Goal: Task Accomplishment & Management: Manage account settings

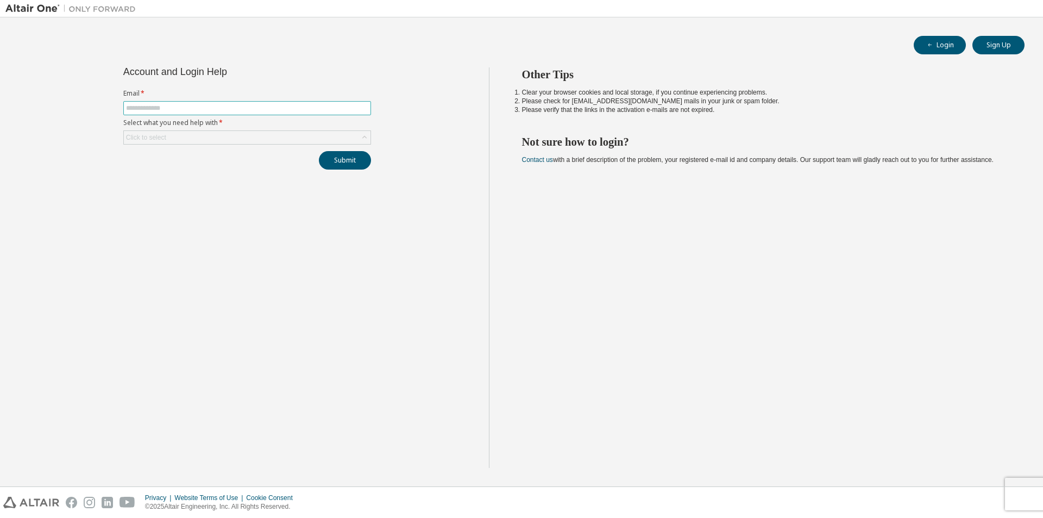
click at [257, 106] on input "text" at bounding box center [247, 108] width 242 height 9
type input "**********"
click at [288, 145] on div "**********" at bounding box center [247, 118] width 261 height 102
click at [289, 143] on div "Click to select" at bounding box center [247, 137] width 247 height 13
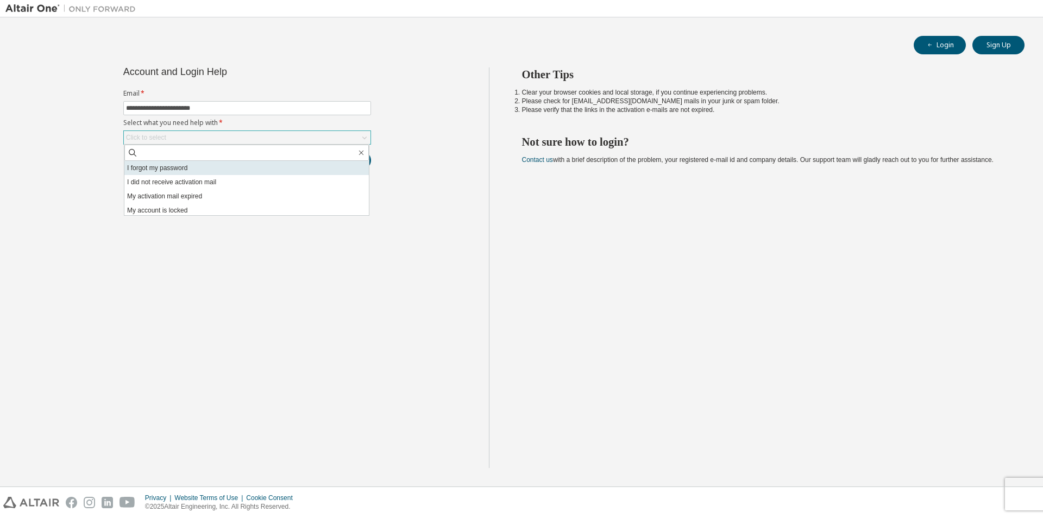
click at [285, 169] on li "I forgot my password" at bounding box center [246, 168] width 244 height 14
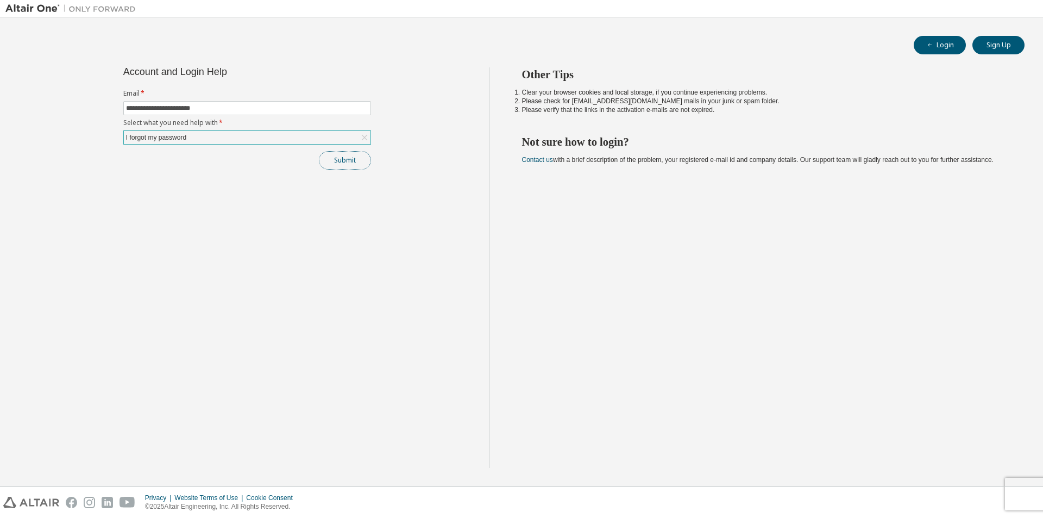
click at [343, 165] on button "Submit" at bounding box center [345, 160] width 52 height 18
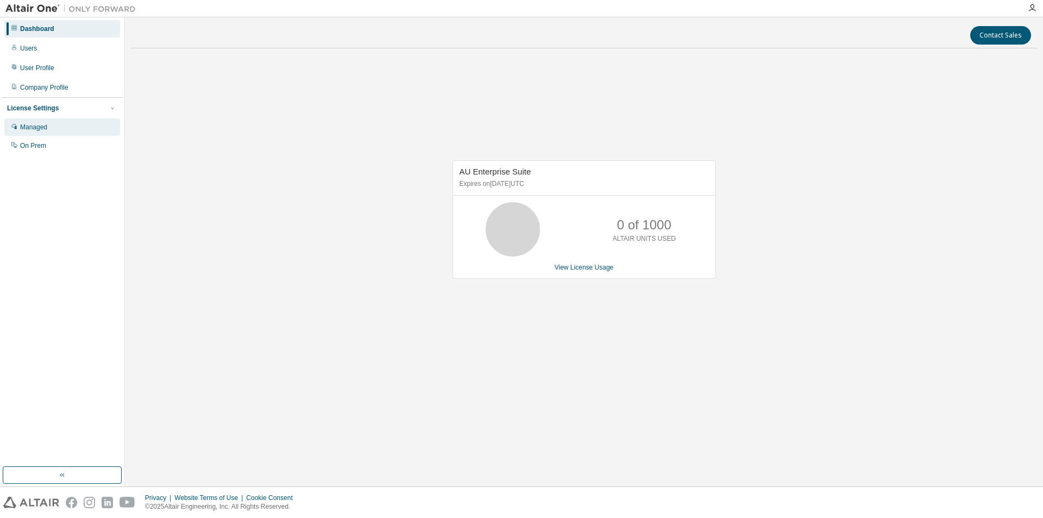
click at [35, 123] on div "Managed" at bounding box center [33, 127] width 27 height 9
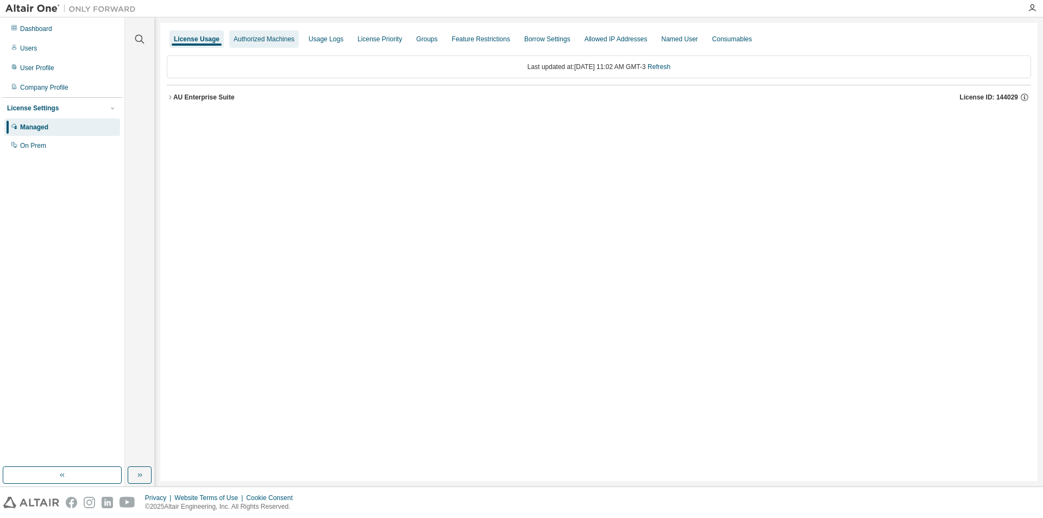
click at [263, 41] on div "Authorized Machines" at bounding box center [264, 39] width 61 height 9
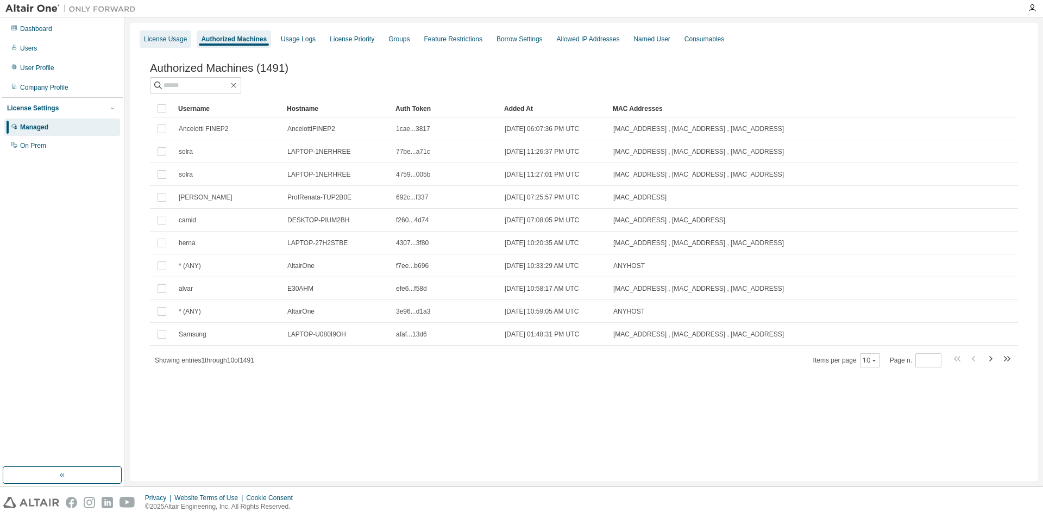
click at [176, 35] on div "License Usage" at bounding box center [165, 39] width 43 height 9
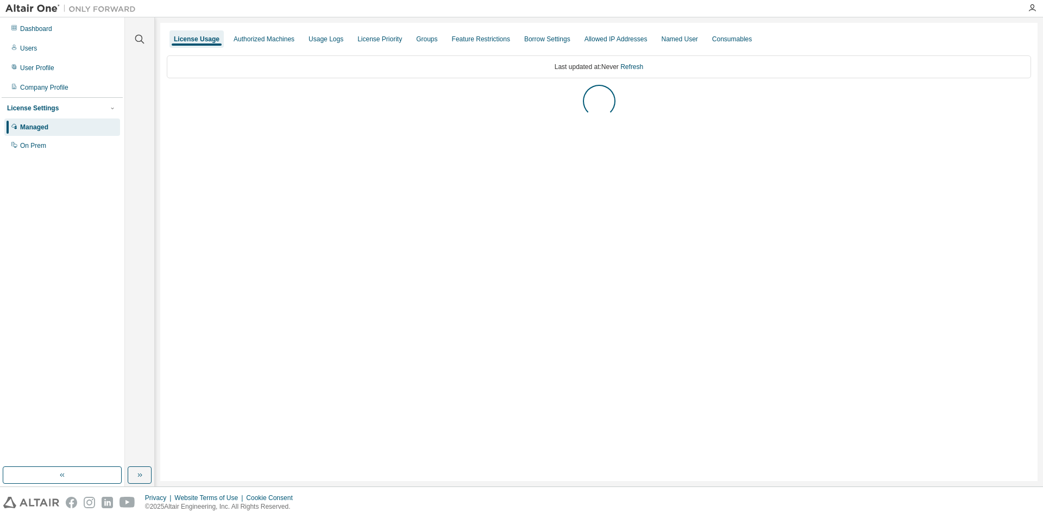
click at [272, 33] on div "Authorized Machines" at bounding box center [264, 38] width 70 height 17
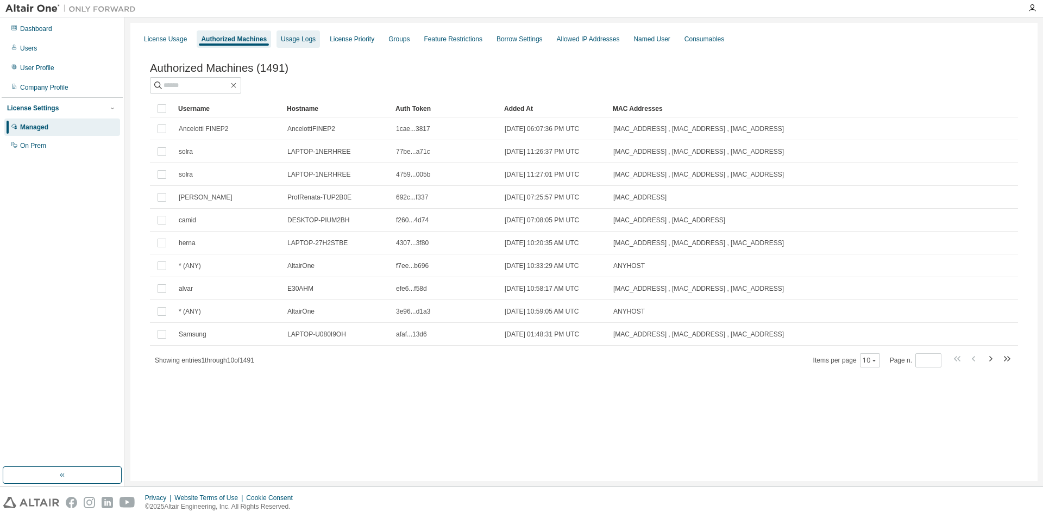
click at [302, 37] on div "Usage Logs" at bounding box center [298, 39] width 35 height 9
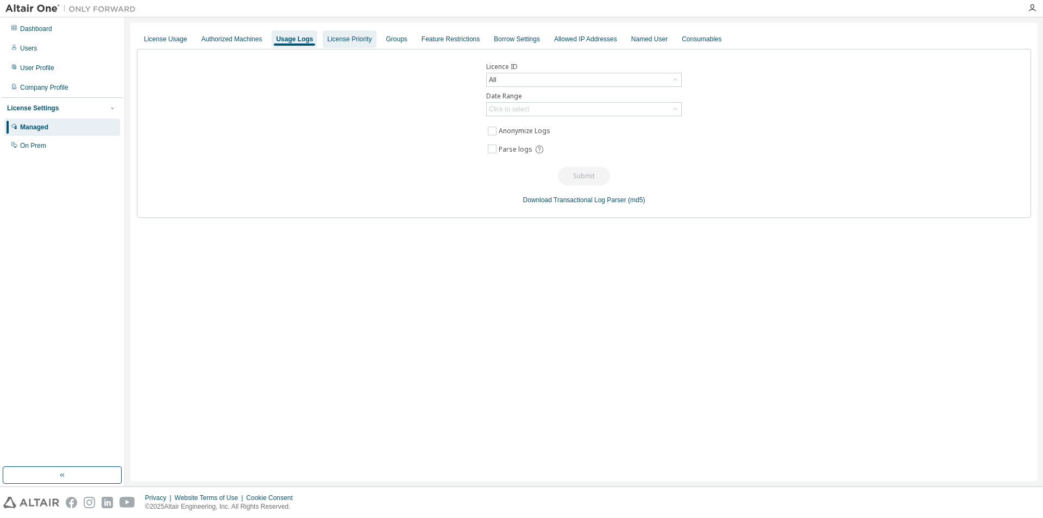
click at [358, 41] on div "License Priority" at bounding box center [349, 39] width 45 height 9
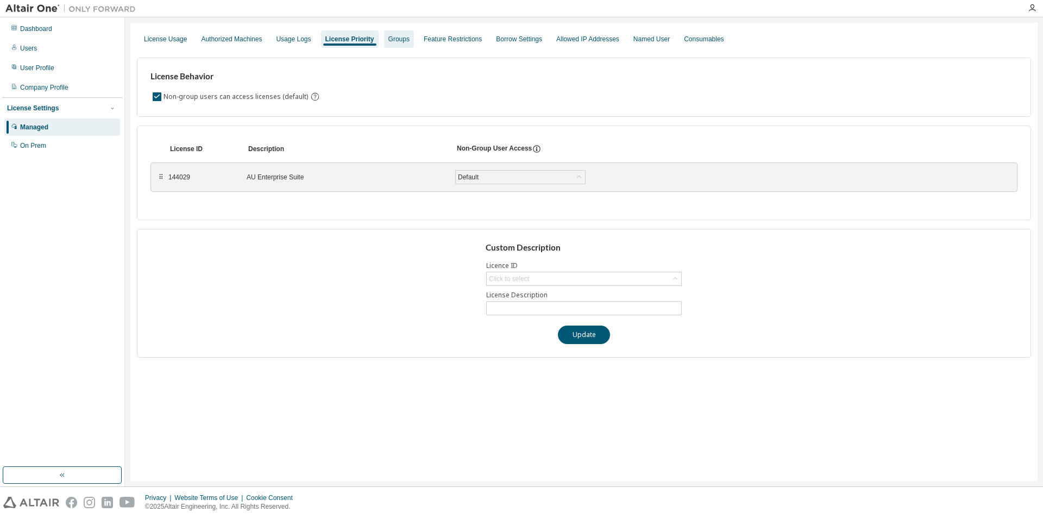
click at [409, 38] on div "Groups" at bounding box center [398, 39] width 21 height 9
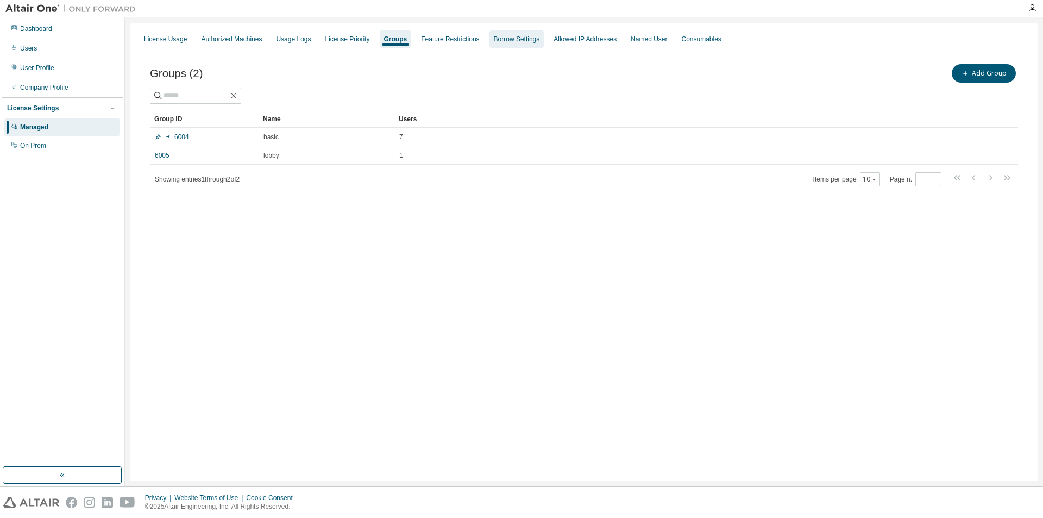
click at [529, 36] on div "Borrow Settings" at bounding box center [517, 39] width 46 height 9
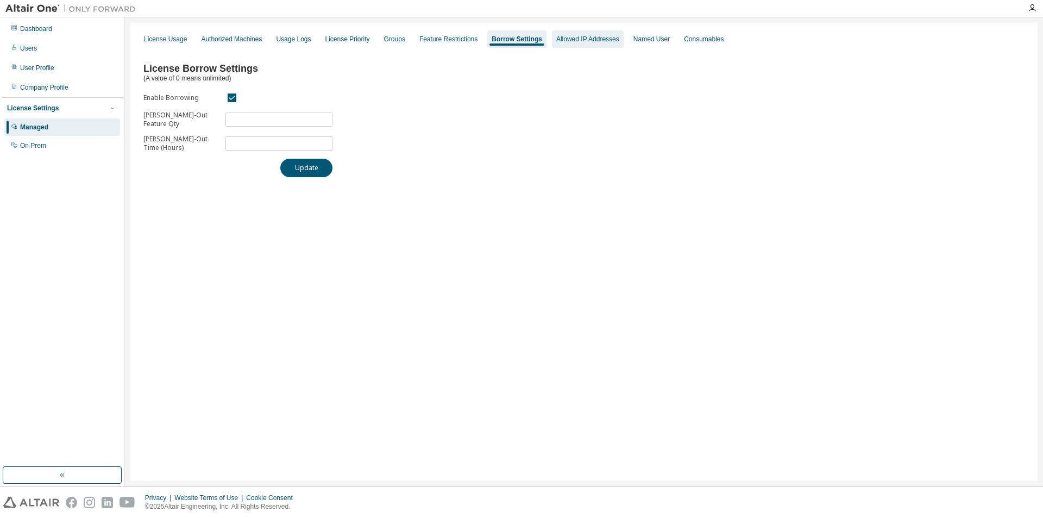
click at [601, 41] on div "Allowed IP Addresses" at bounding box center [587, 39] width 63 height 9
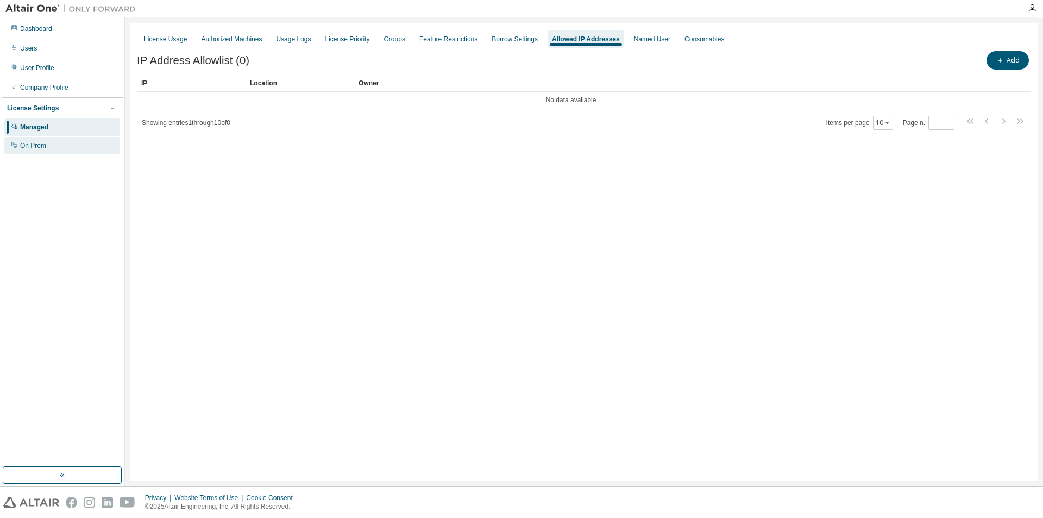
click at [44, 143] on div "On Prem" at bounding box center [33, 145] width 26 height 9
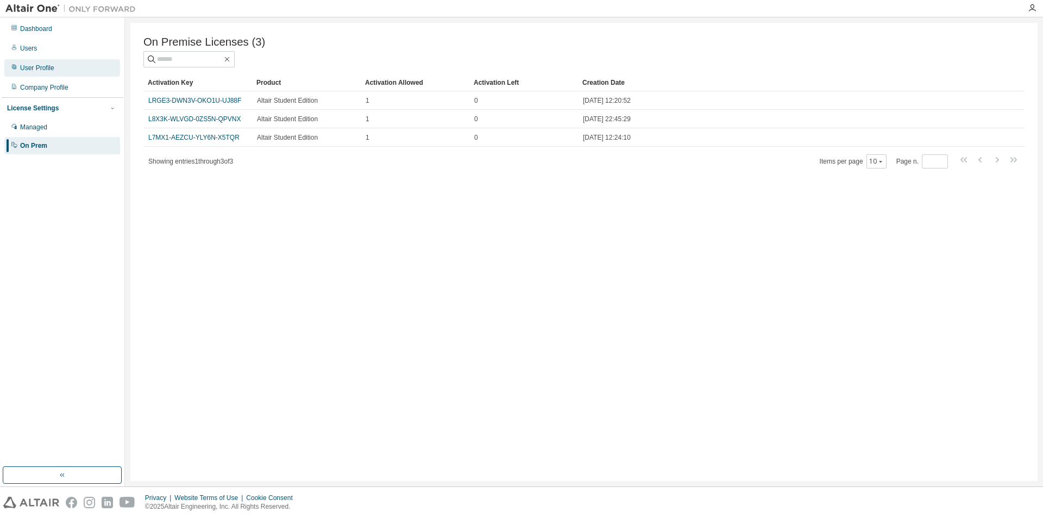
click at [49, 66] on div "User Profile" at bounding box center [37, 68] width 34 height 9
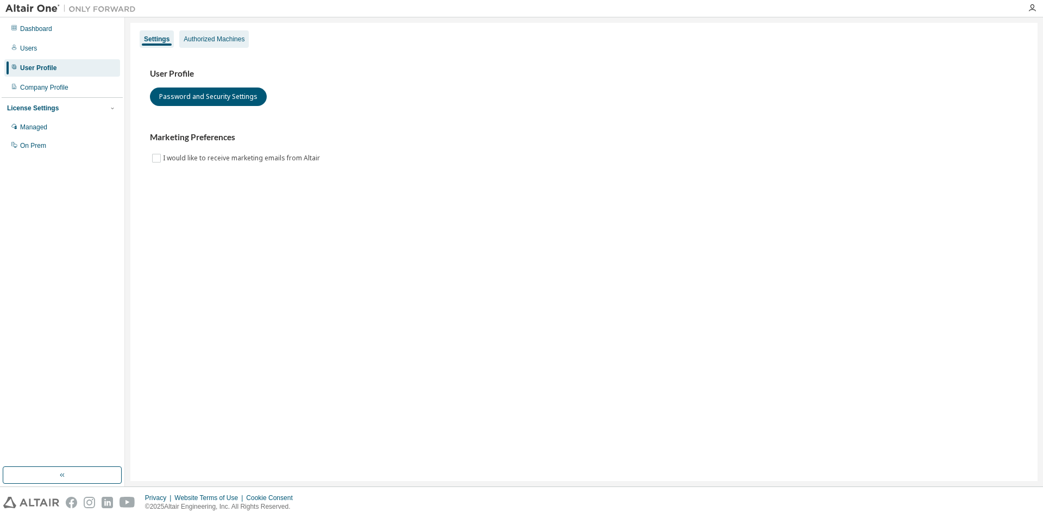
click at [225, 41] on div "Authorized Machines" at bounding box center [214, 39] width 61 height 9
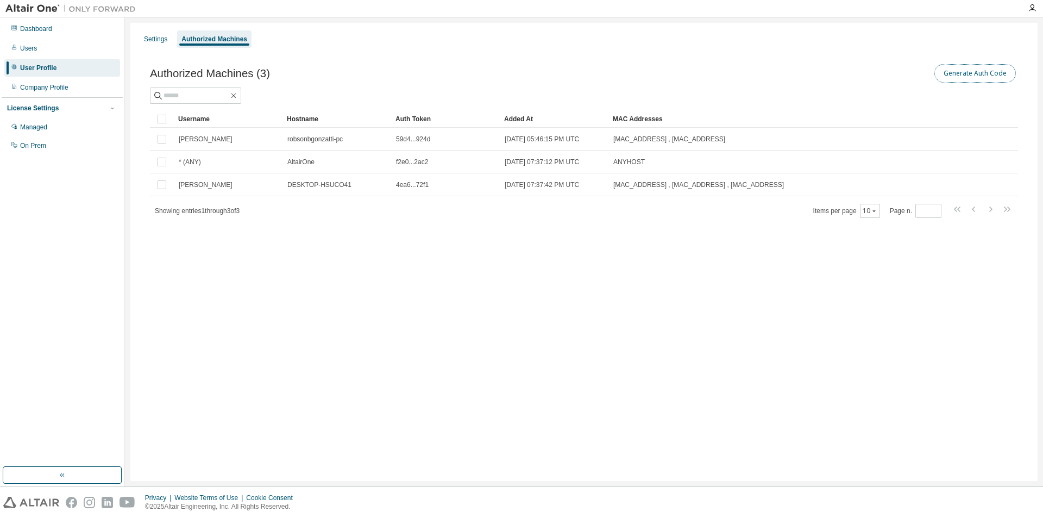
click at [950, 79] on button "Generate Auth Code" at bounding box center [974, 73] width 81 height 18
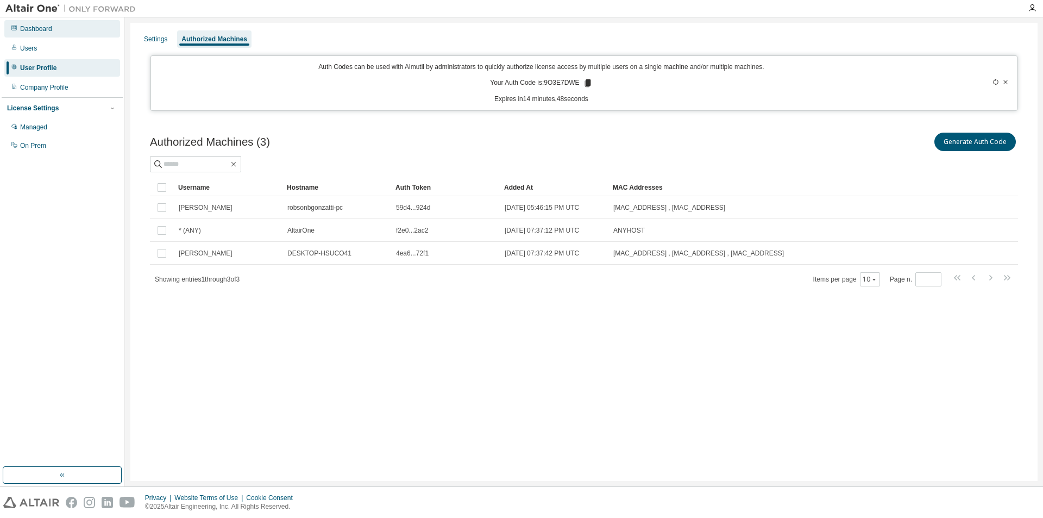
click at [35, 27] on div "Dashboard" at bounding box center [36, 28] width 32 height 9
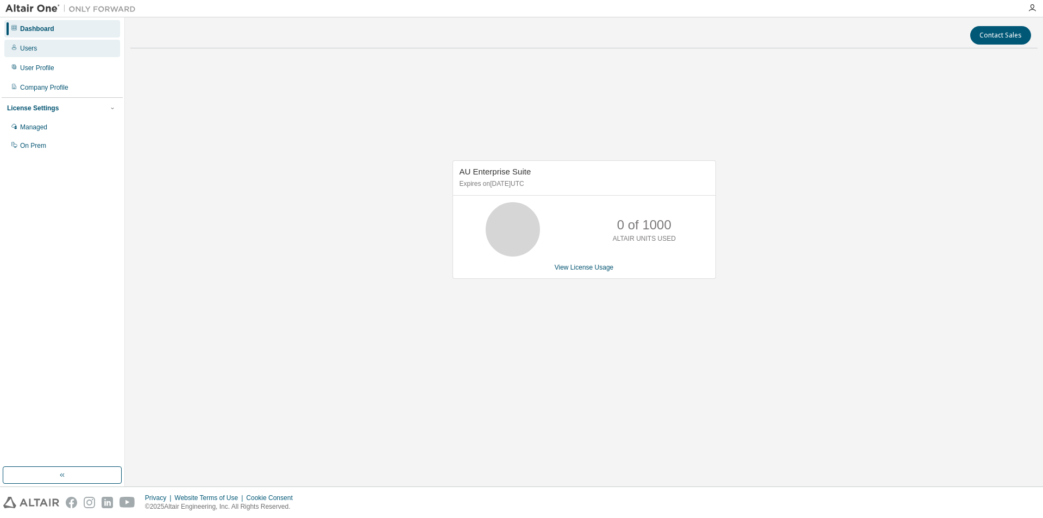
click at [36, 47] on div "Users" at bounding box center [28, 48] width 17 height 9
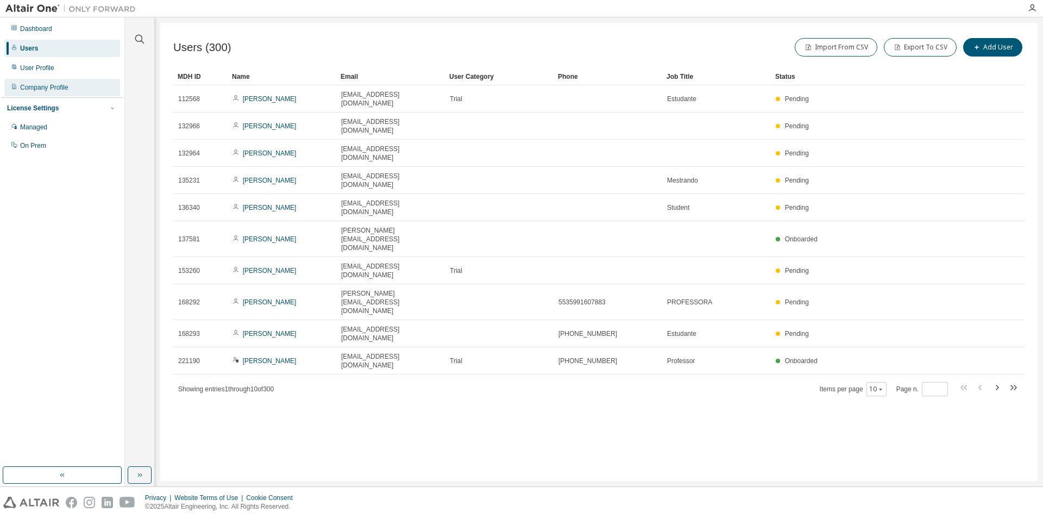
click at [53, 88] on div "Company Profile" at bounding box center [44, 87] width 48 height 9
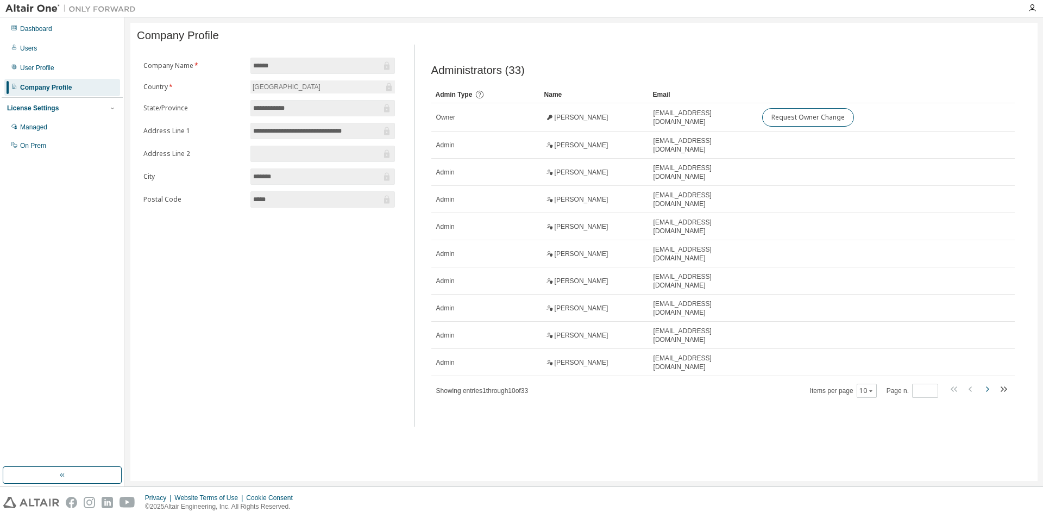
click at [989, 383] on icon "button" at bounding box center [986, 388] width 13 height 13
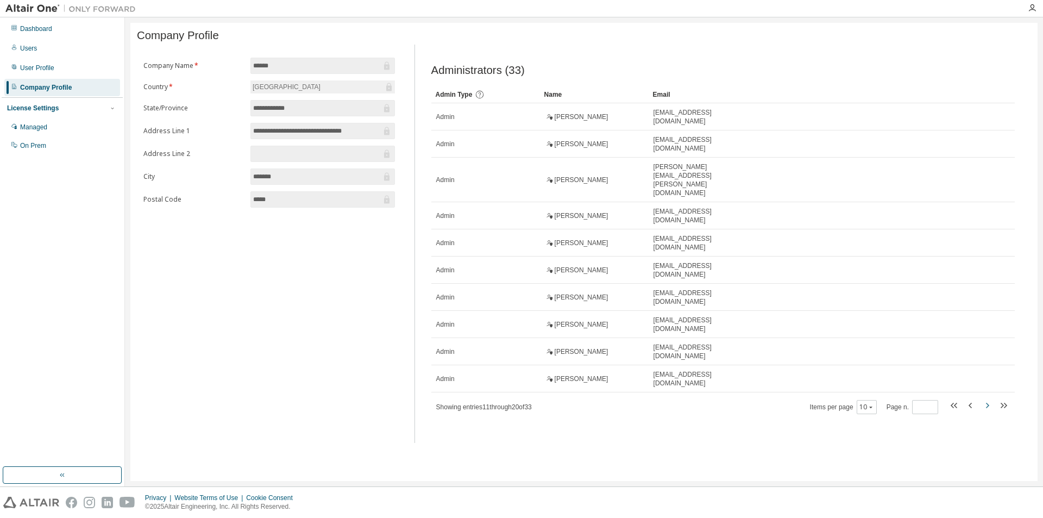
click at [987, 399] on icon "button" at bounding box center [986, 405] width 13 height 13
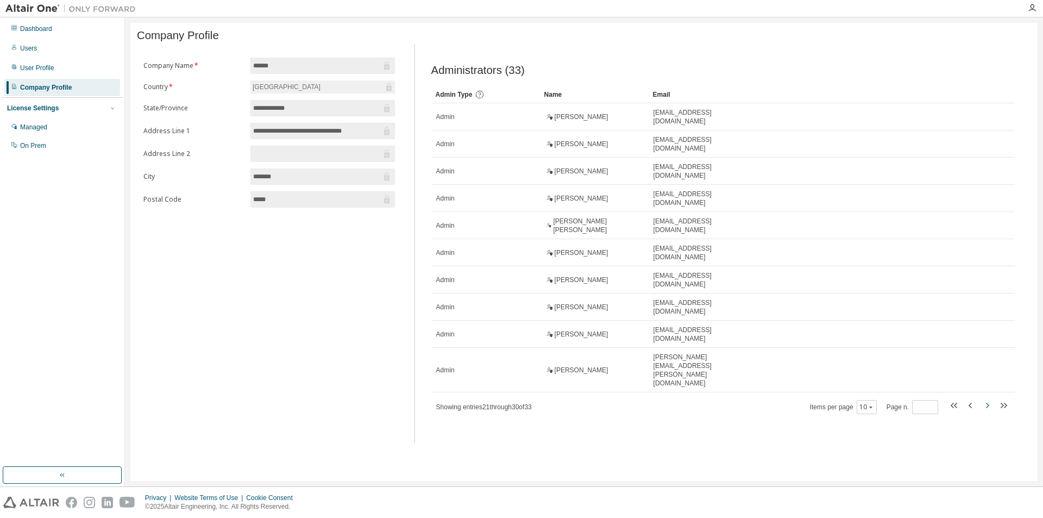
click at [985, 399] on icon "button" at bounding box center [986, 405] width 13 height 13
type input "*"
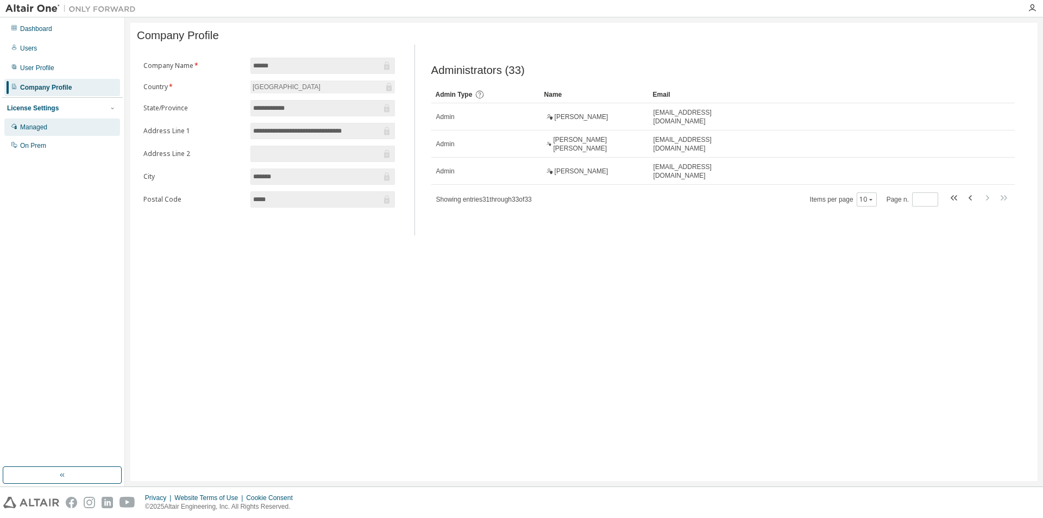
click at [35, 124] on div "Managed" at bounding box center [33, 127] width 27 height 9
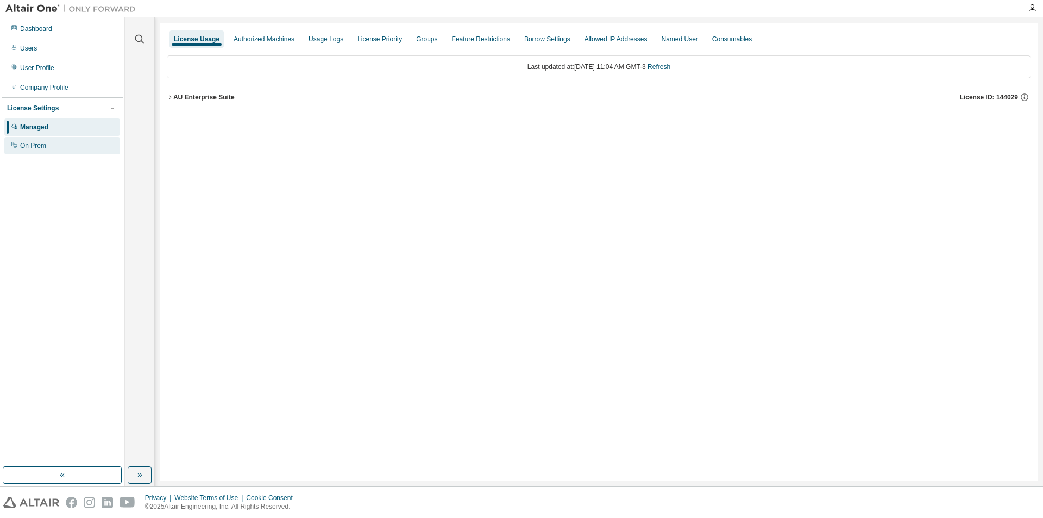
click at [45, 144] on div "On Prem" at bounding box center [33, 145] width 26 height 9
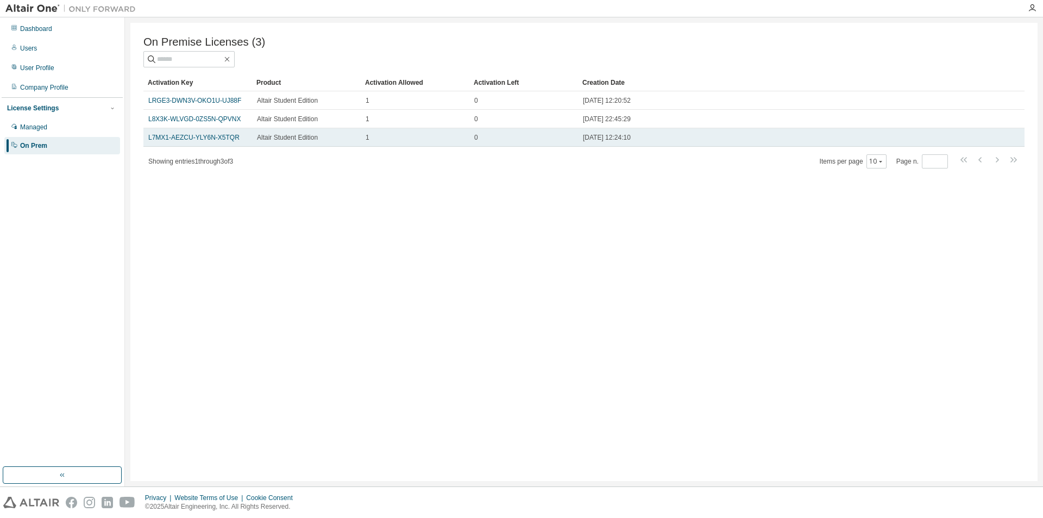
click at [608, 142] on span "[DATE] 12:24:10" at bounding box center [607, 137] width 48 height 9
click at [226, 140] on link "L7MX1-AEZCU-YLY6N-X5TQR" at bounding box center [193, 138] width 91 height 8
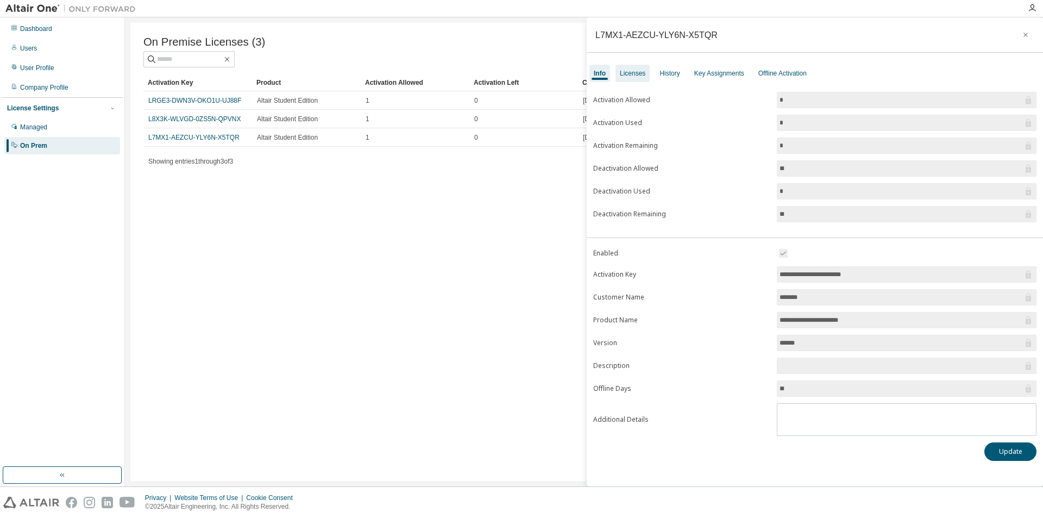
click at [639, 72] on div "Licenses" at bounding box center [633, 73] width 26 height 9
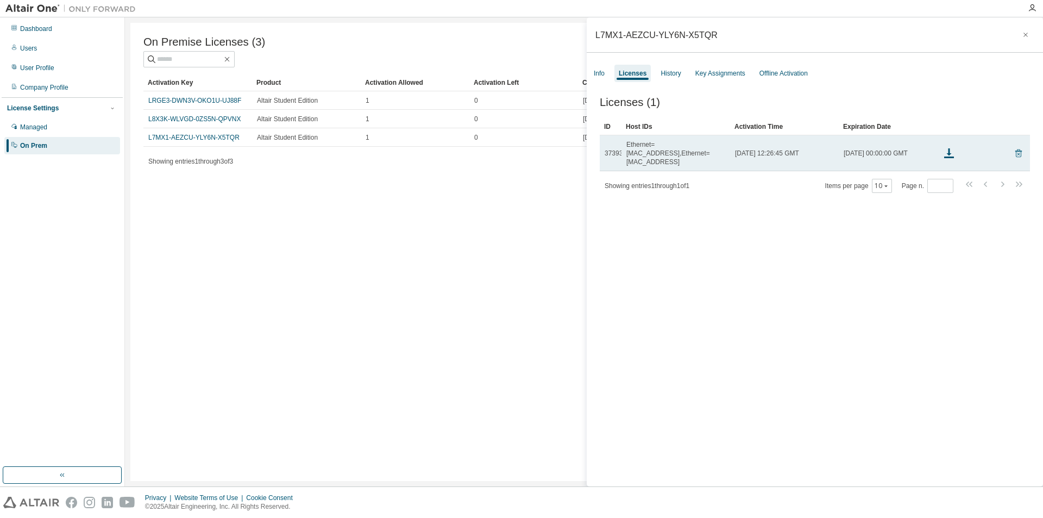
click at [1015, 149] on icon at bounding box center [1018, 153] width 7 height 8
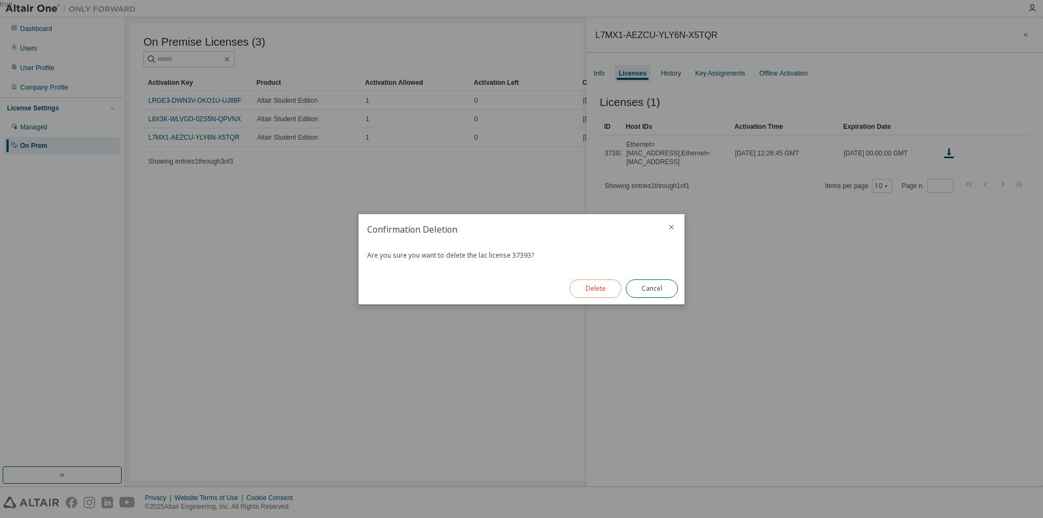
click at [607, 288] on button "Delete" at bounding box center [595, 288] width 52 height 18
click at [662, 287] on button "Close" at bounding box center [652, 288] width 52 height 18
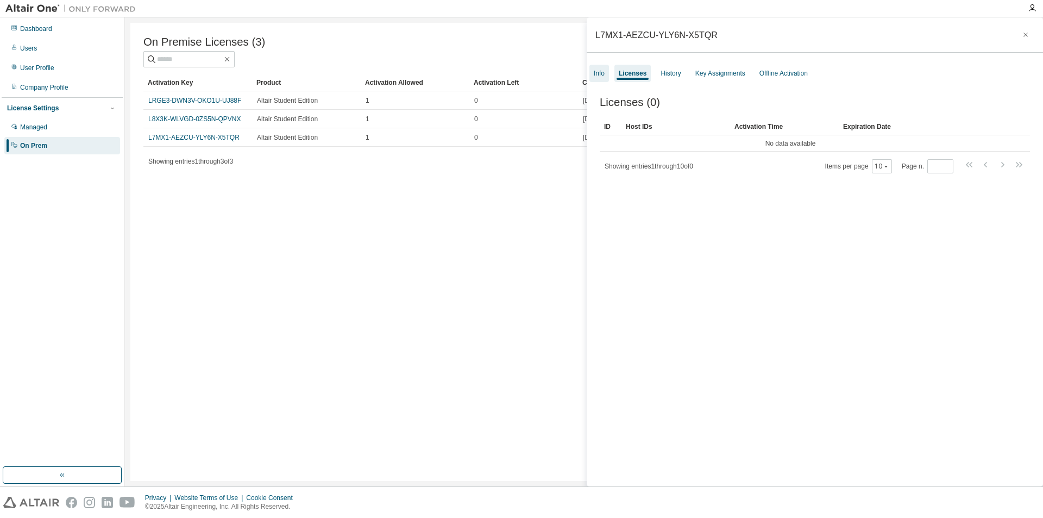
click at [600, 73] on div "Info" at bounding box center [599, 73] width 11 height 9
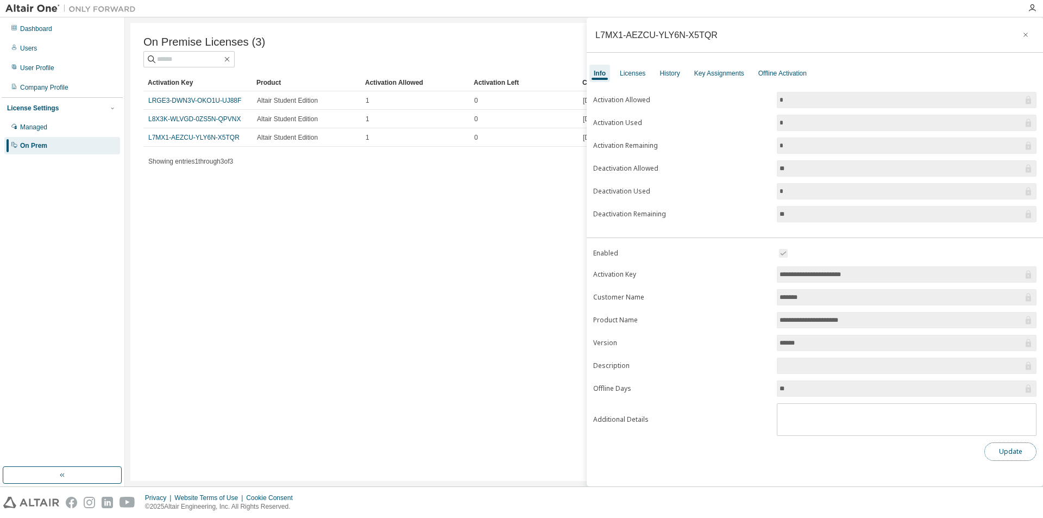
click at [1014, 452] on button "Update" at bounding box center [1010, 451] width 52 height 18
click at [1025, 37] on icon "button" at bounding box center [1025, 34] width 8 height 9
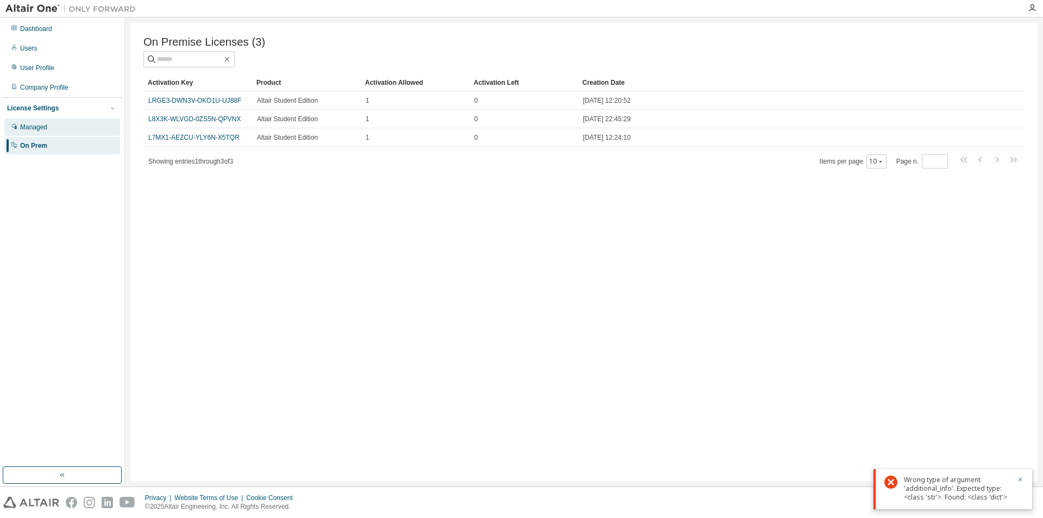
click at [49, 123] on div "Managed" at bounding box center [62, 126] width 116 height 17
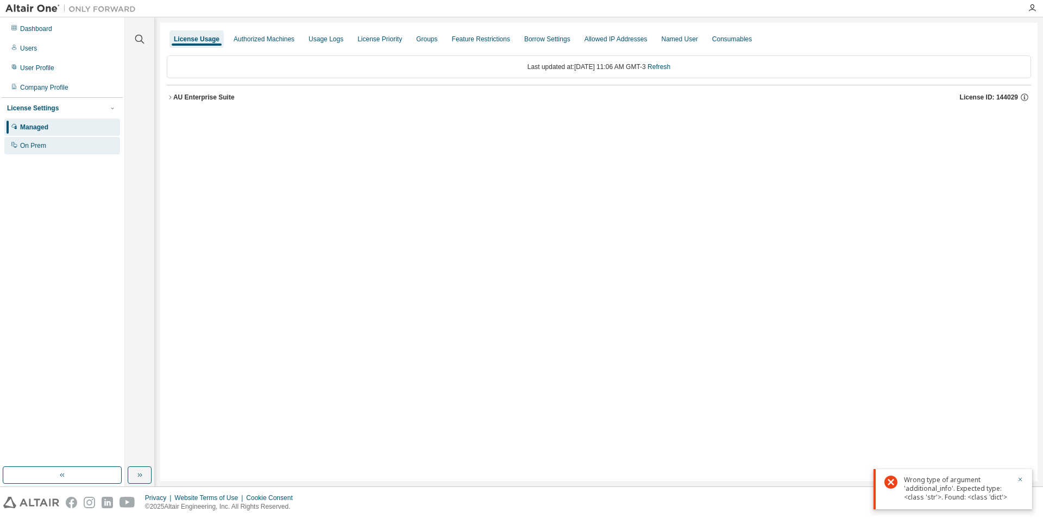
click at [36, 145] on div "On Prem" at bounding box center [33, 145] width 26 height 9
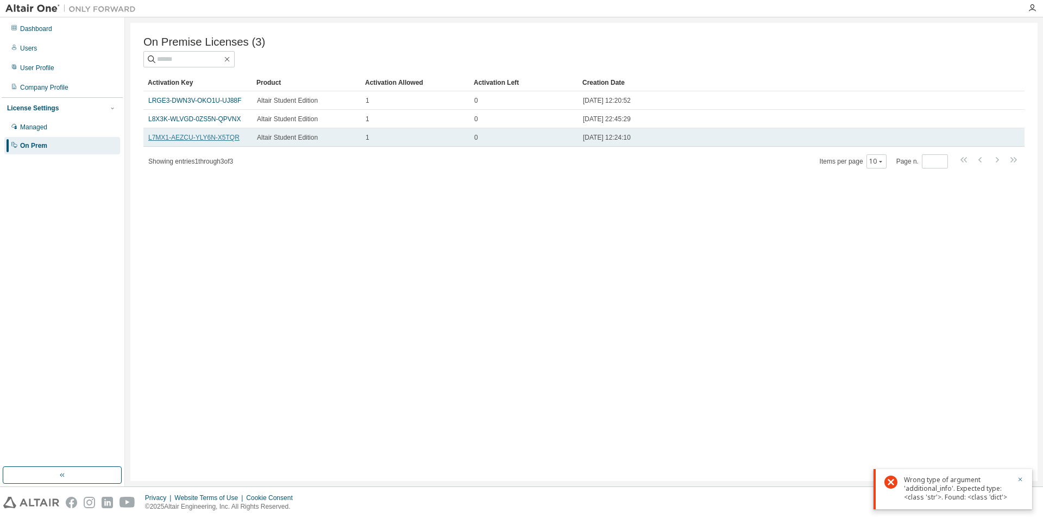
click at [197, 139] on link "L7MX1-AEZCU-YLY6N-X5TQR" at bounding box center [193, 138] width 91 height 8
